Goal: Task Accomplishment & Management: Use online tool/utility

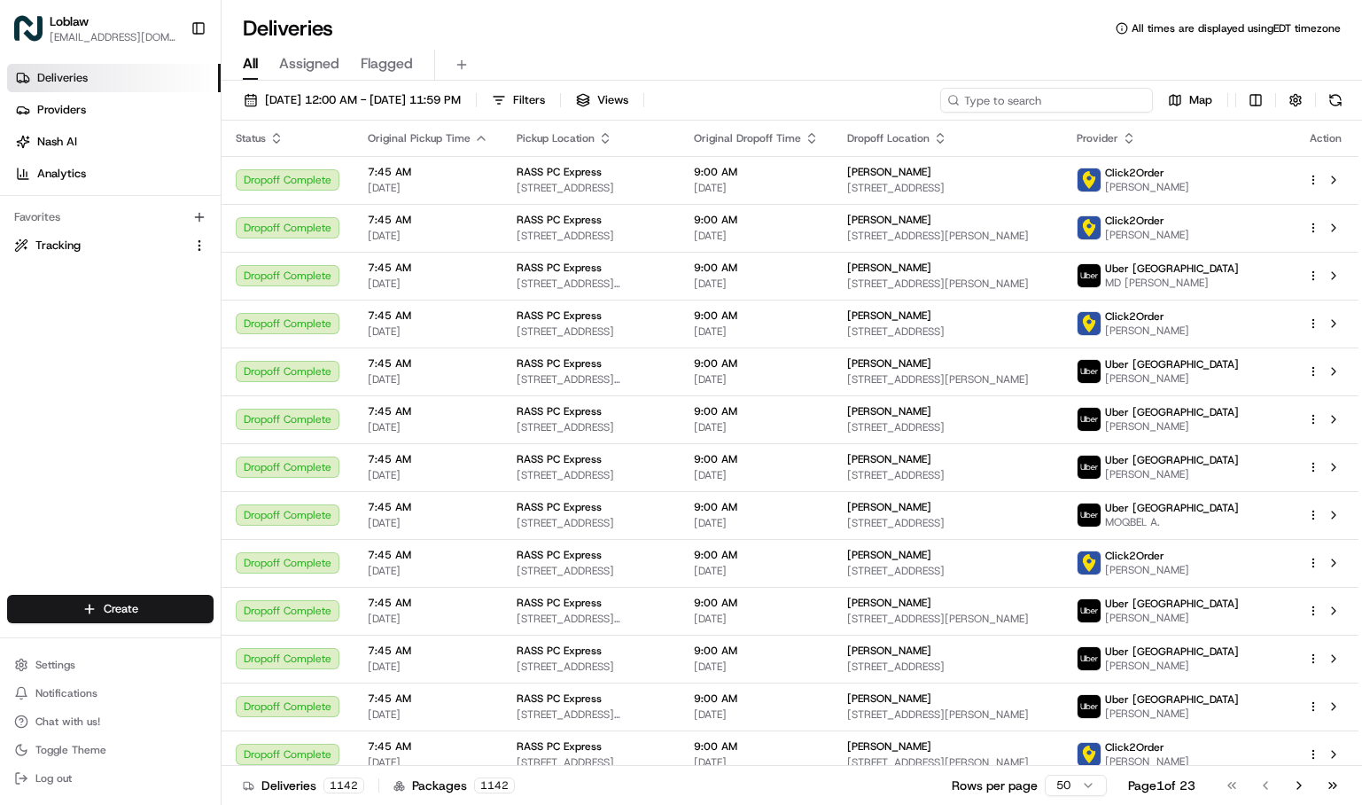
click at [1093, 105] on input at bounding box center [1046, 100] width 213 height 25
paste input "531900012891058"
type input "531900012891058"
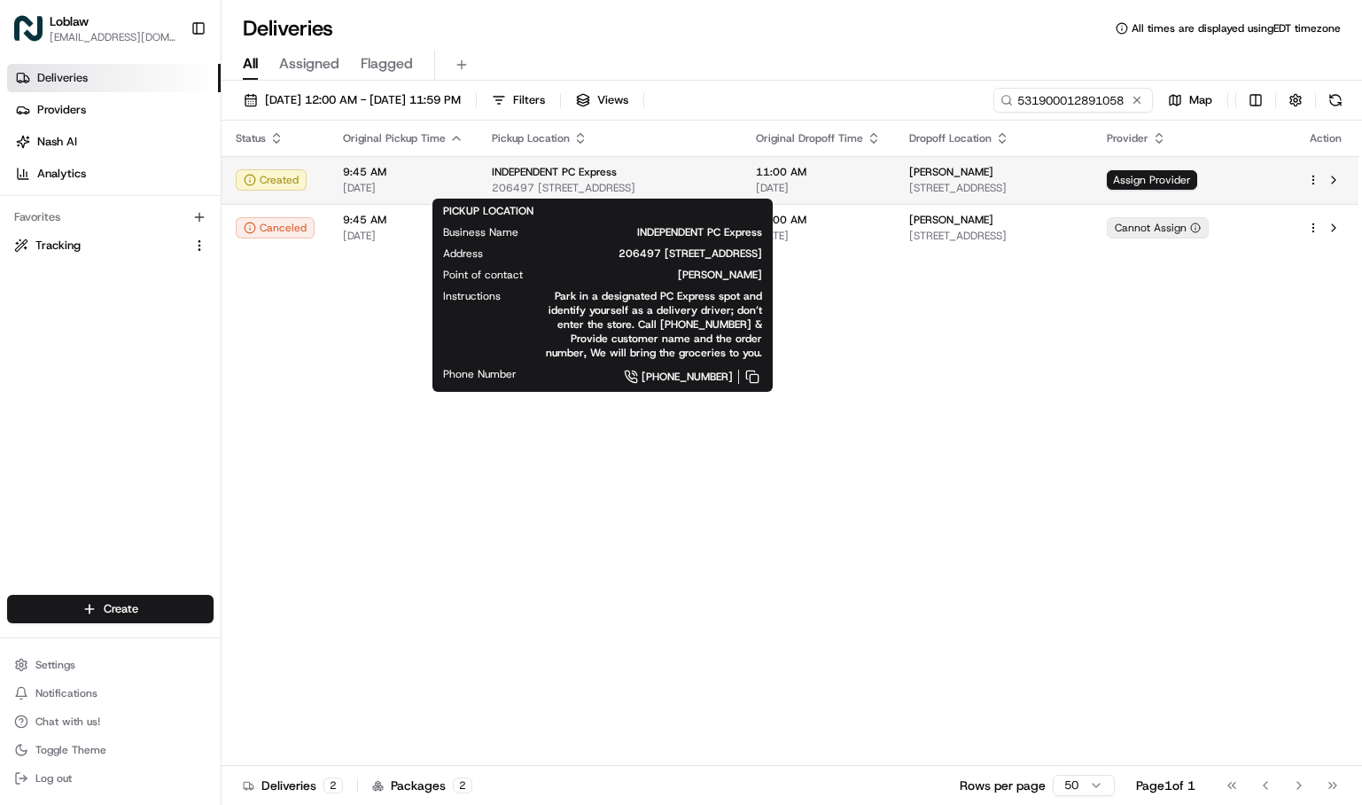
click at [621, 183] on span "206497 [STREET_ADDRESS]" at bounding box center [610, 188] width 236 height 14
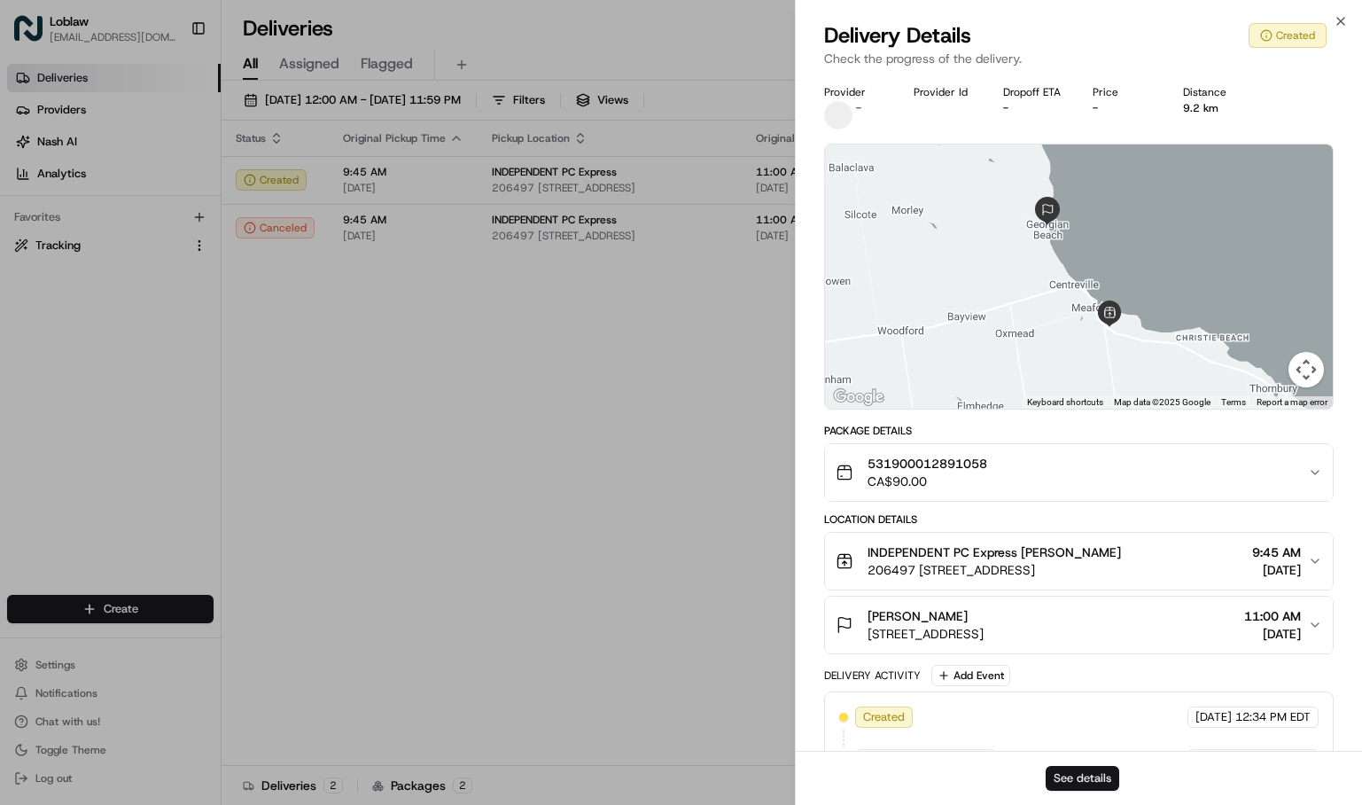
click at [1088, 774] on button "See details" at bounding box center [1083, 778] width 74 height 25
click at [1080, 779] on button "See details" at bounding box center [1083, 778] width 74 height 25
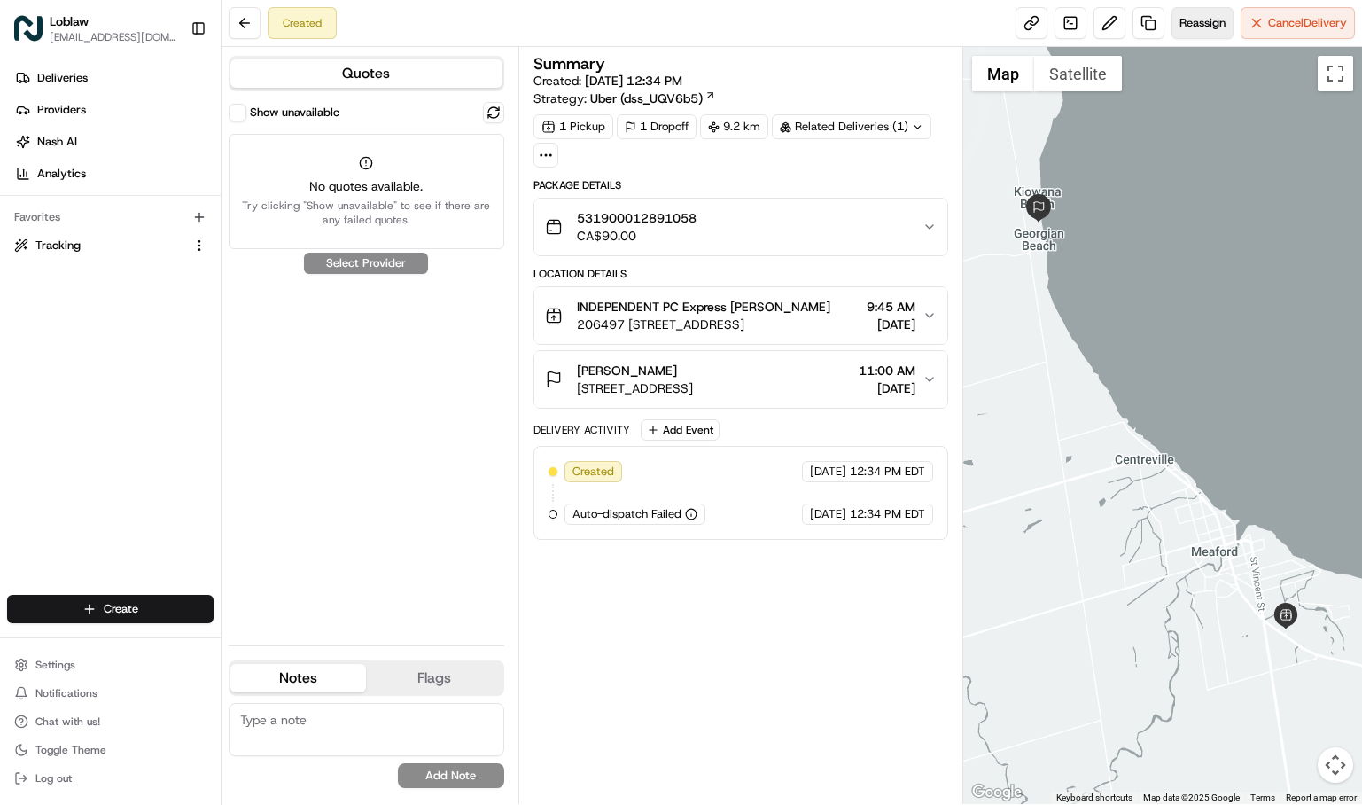
click at [1218, 32] on button "Reassign" at bounding box center [1203, 23] width 62 height 32
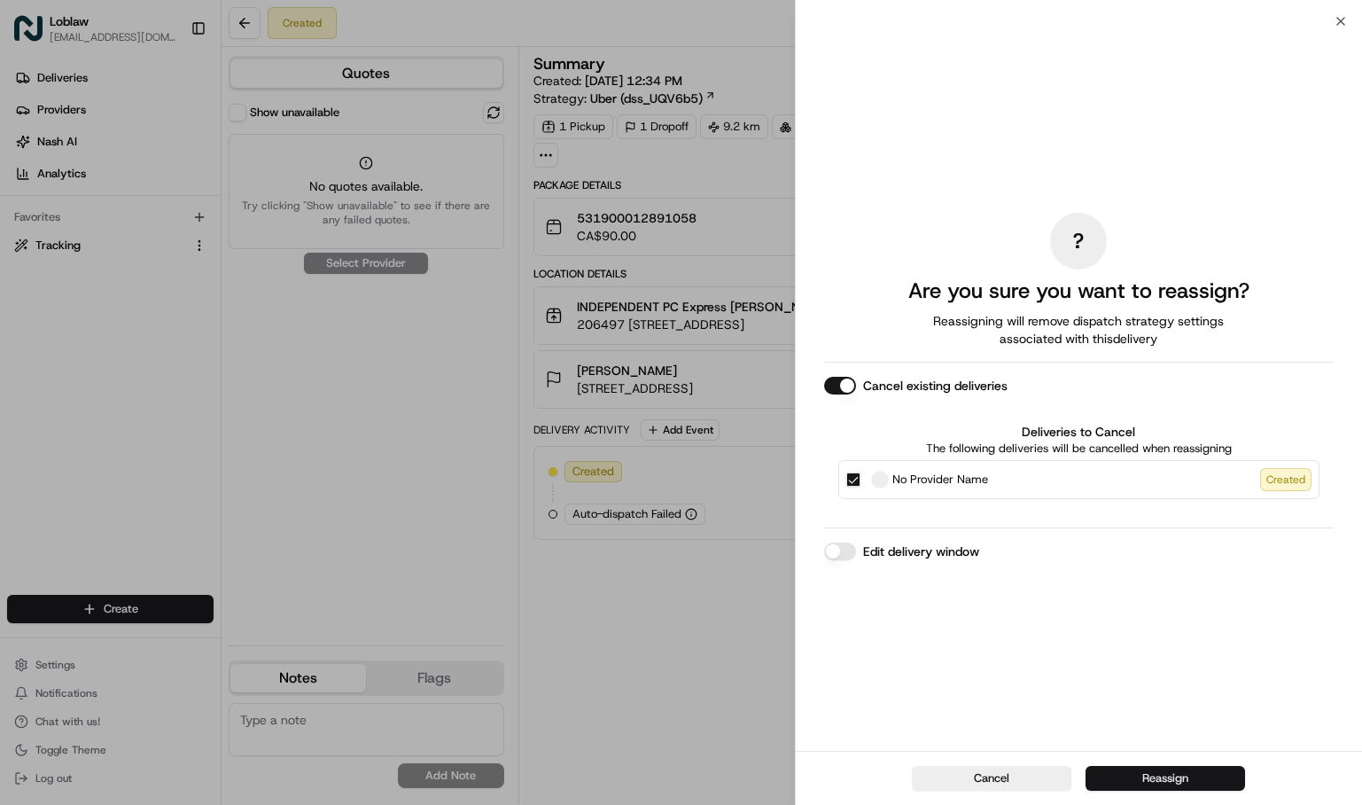
click at [1199, 778] on button "Reassign" at bounding box center [1166, 778] width 160 height 25
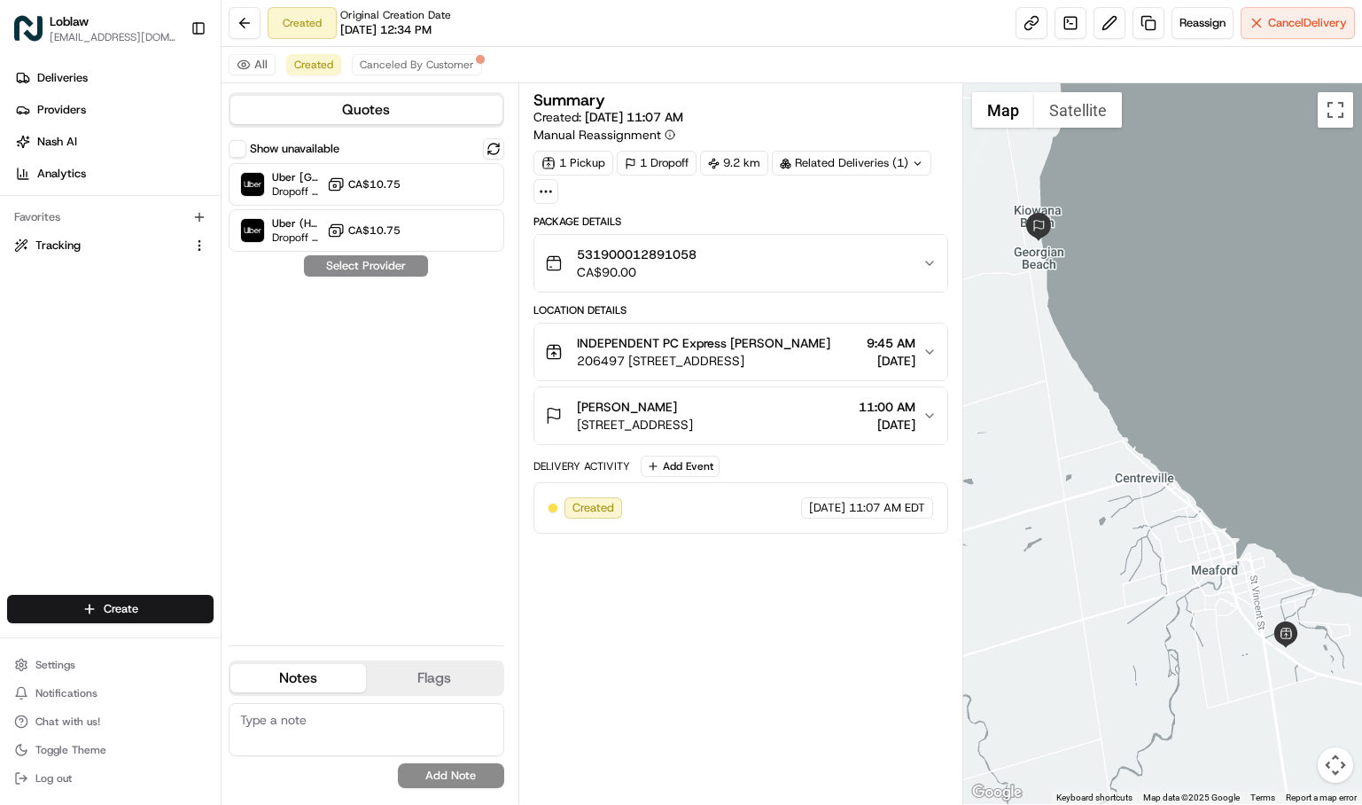
click at [927, 419] on icon "button" at bounding box center [930, 416] width 14 height 14
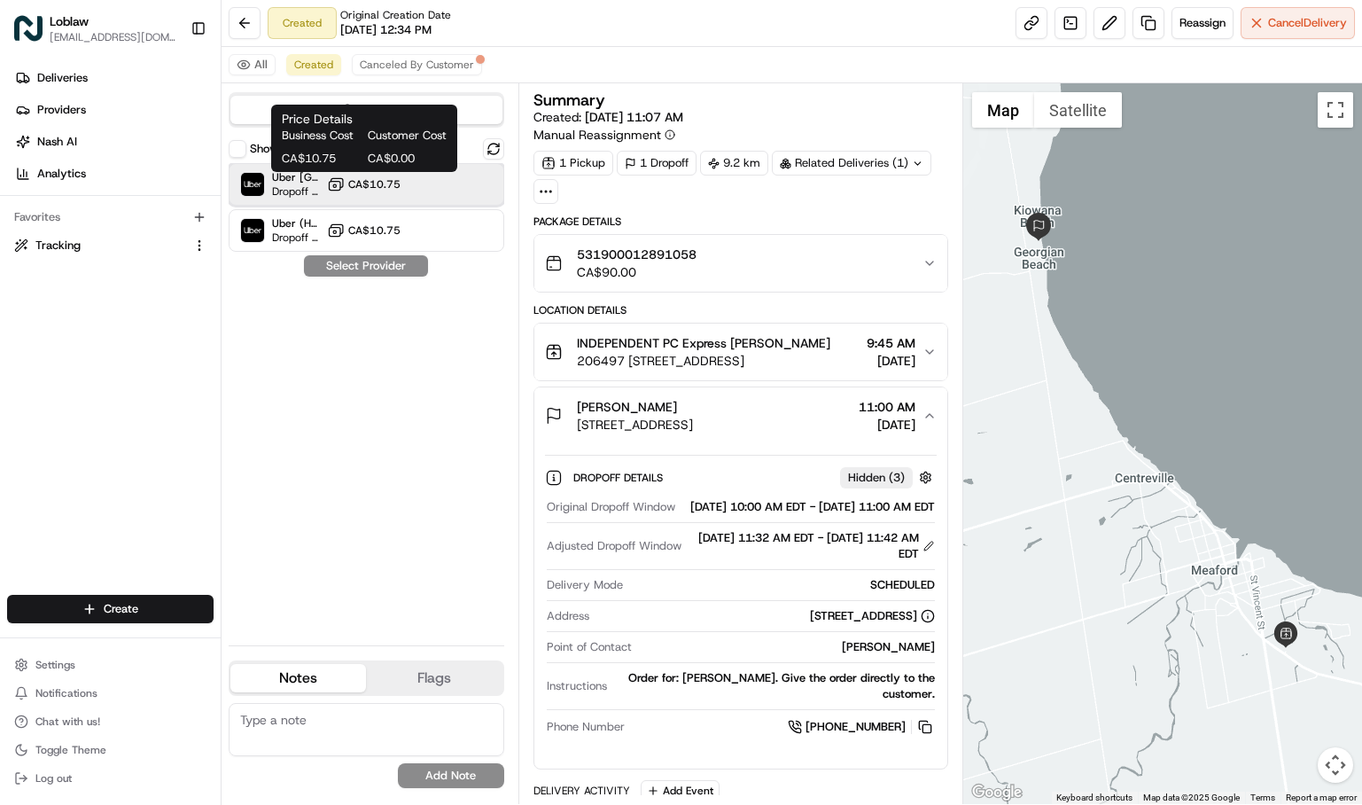
click at [338, 174] on div "Uber Canada Dropoff ETA 40 minutes CA$10.75" at bounding box center [367, 184] width 276 height 43
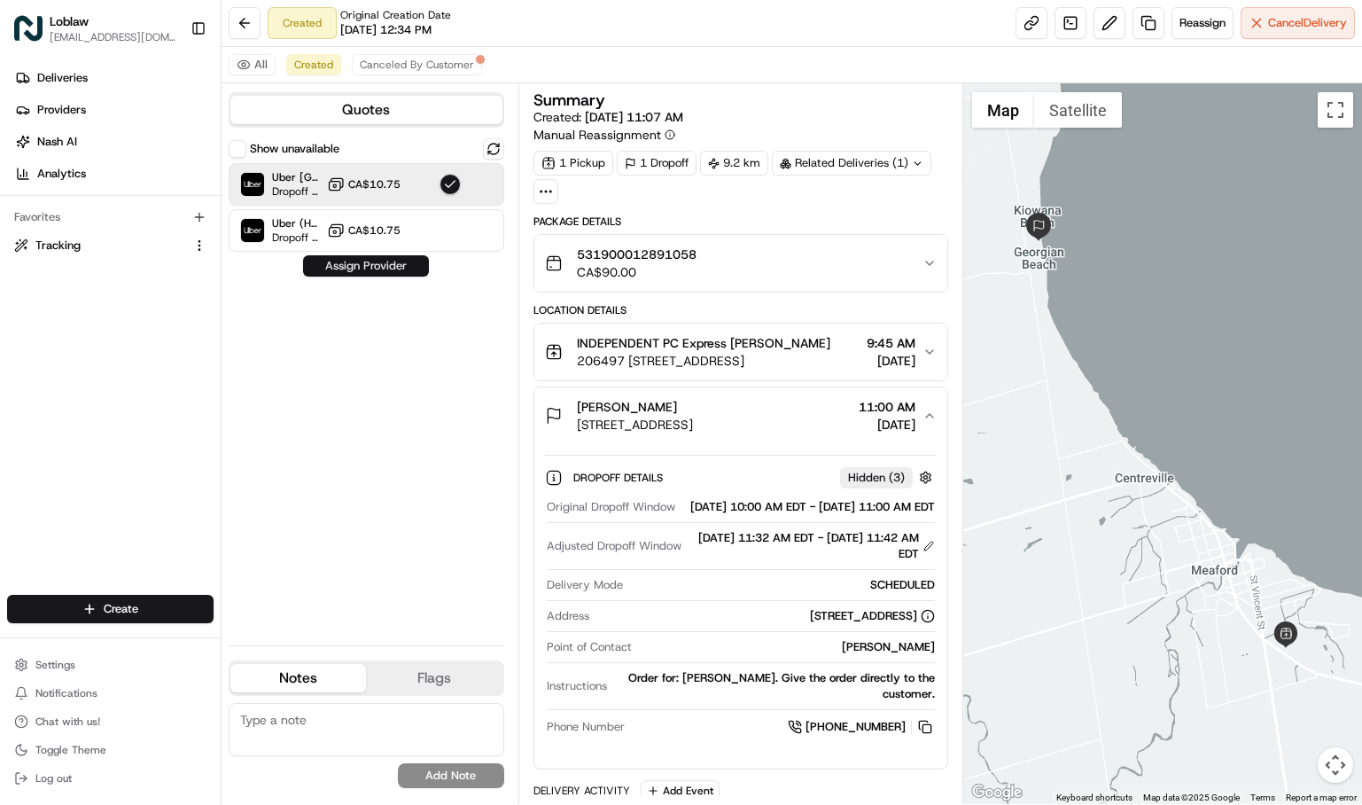
click at [355, 268] on button "Assign Provider" at bounding box center [366, 265] width 126 height 21
